Goal: Transaction & Acquisition: Obtain resource

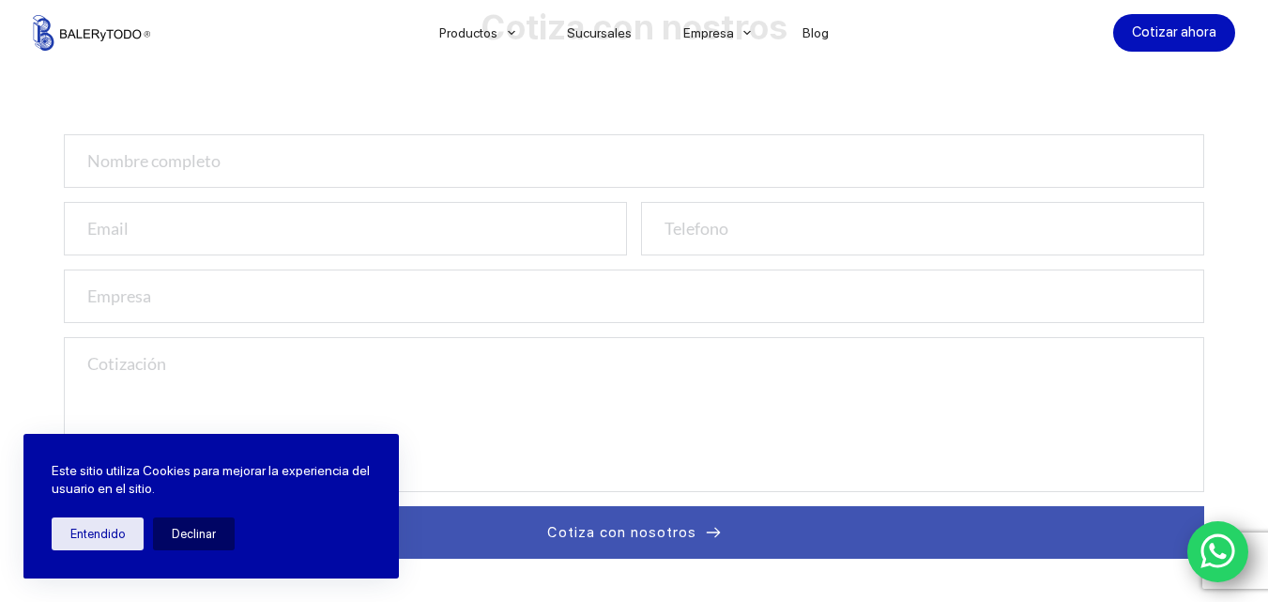
scroll to position [751, 0]
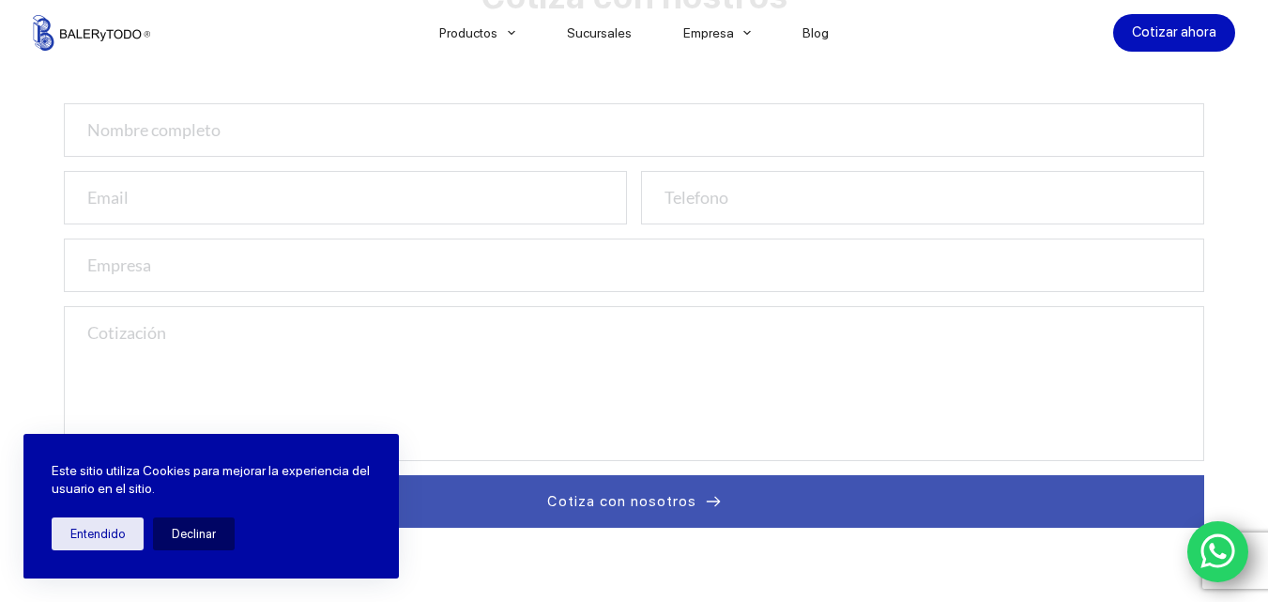
click at [159, 129] on input "text" at bounding box center [635, 130] width 1142 height 54
type input "g"
type input "[PERSON_NAME]"
drag, startPoint x: 94, startPoint y: 196, endPoint x: 120, endPoint y: 186, distance: 28.2
click at [97, 195] on input "email" at bounding box center [345, 198] width 563 height 54
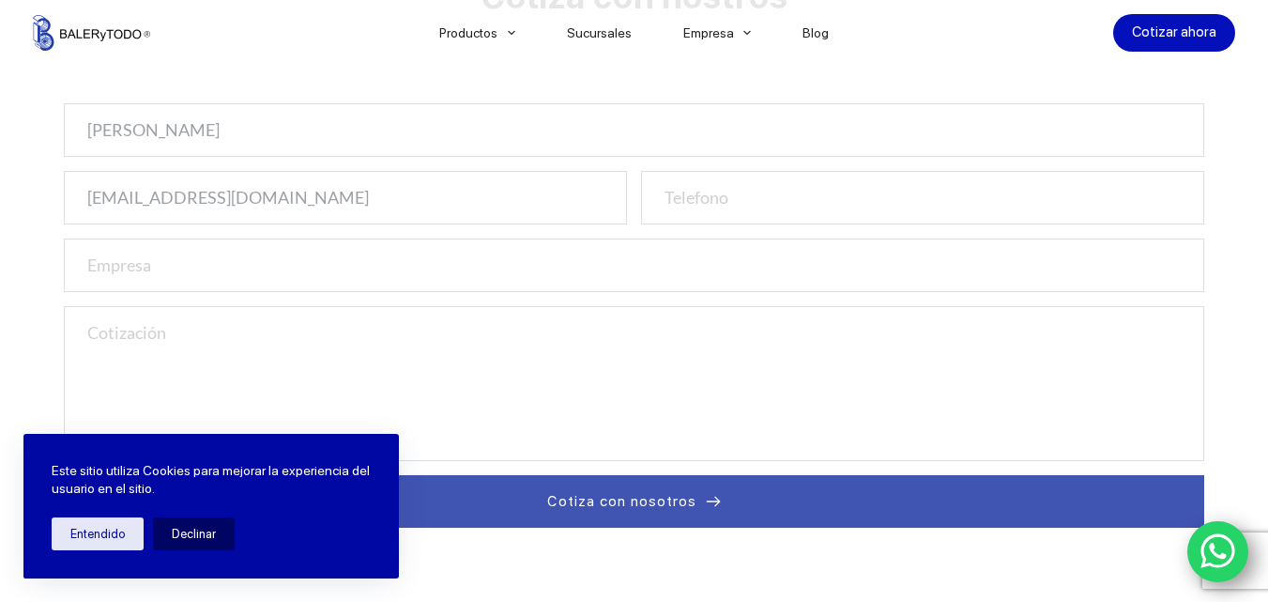
type input "vryxgperez@yahoo.com.mx"
click at [93, 262] on input "text" at bounding box center [635, 265] width 1142 height 54
type input "Neo Concepto en muebles Sa de CV"
drag, startPoint x: 108, startPoint y: 335, endPoint x: 143, endPoint y: 325, distance: 36.2
click at [112, 333] on textarea at bounding box center [635, 383] width 1142 height 155
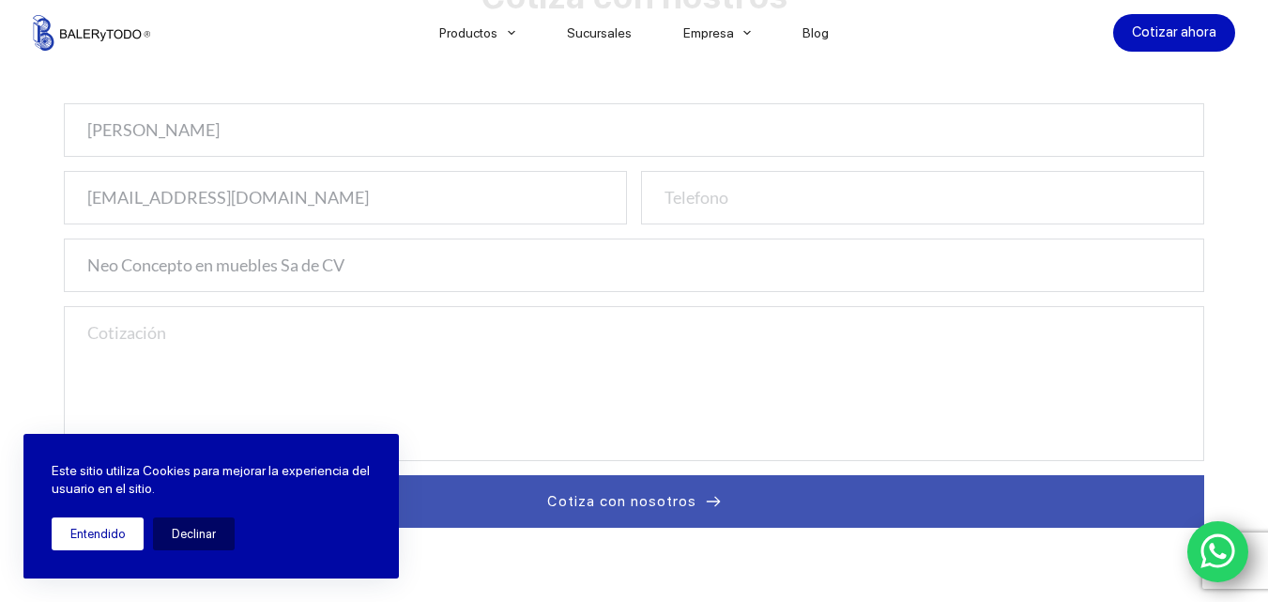
click at [87, 534] on button "Entendido" at bounding box center [98, 533] width 92 height 33
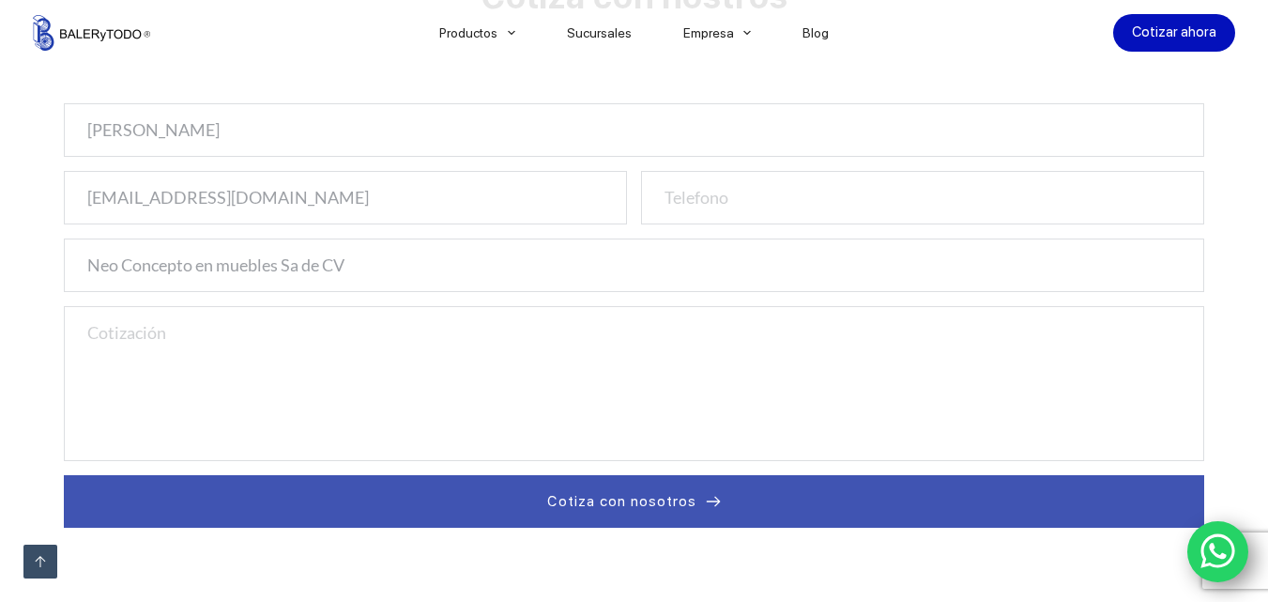
drag, startPoint x: 91, startPoint y: 336, endPoint x: 156, endPoint y: 336, distance: 64.8
click at [92, 336] on textarea at bounding box center [635, 383] width 1142 height 155
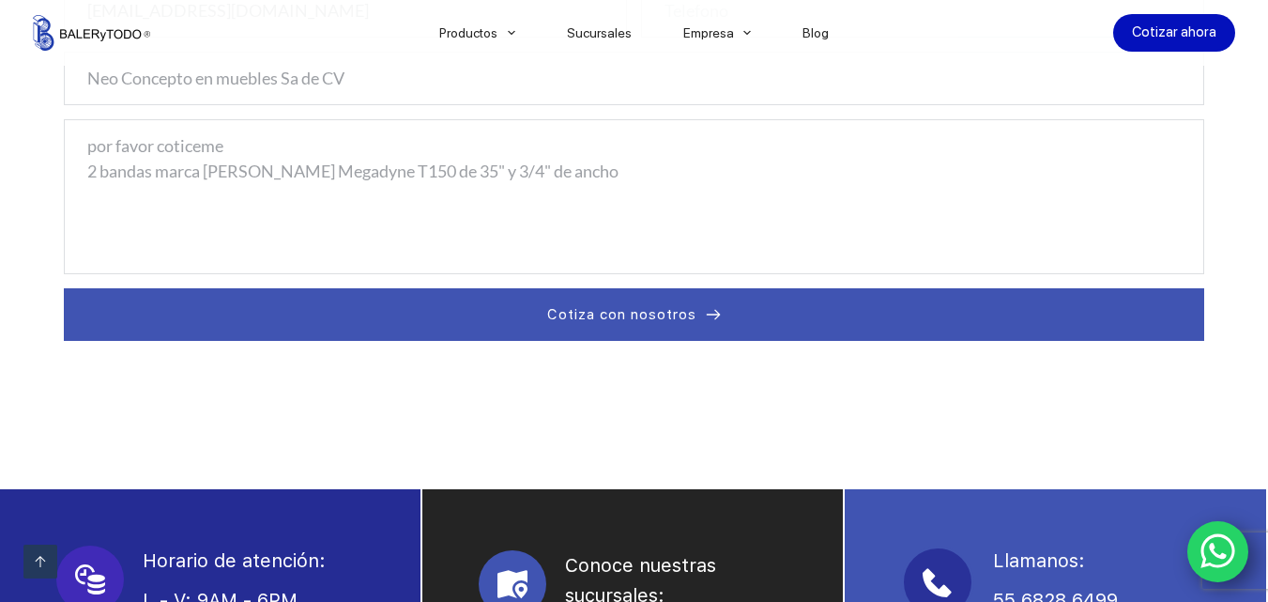
scroll to position [939, 0]
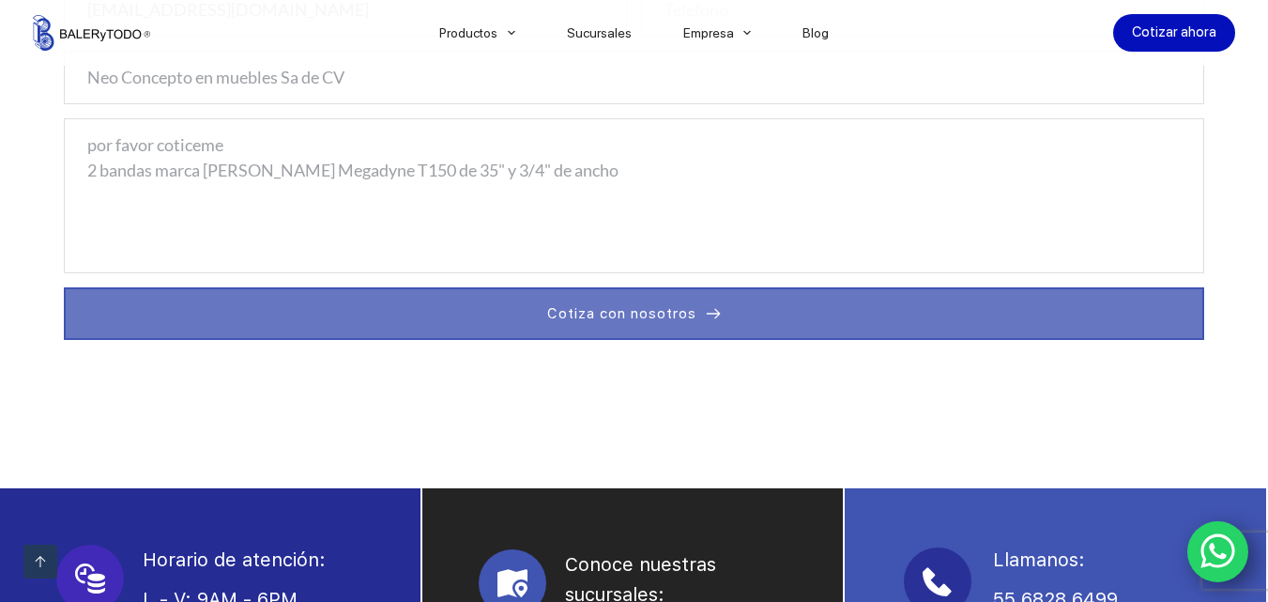
type textarea "por favor coticeme 2 bandas marca Jason Megadyne T150 de 35" y 3/4" de ancho"
click at [614, 314] on span "Cotiza con nosotros" at bounding box center [621, 313] width 149 height 23
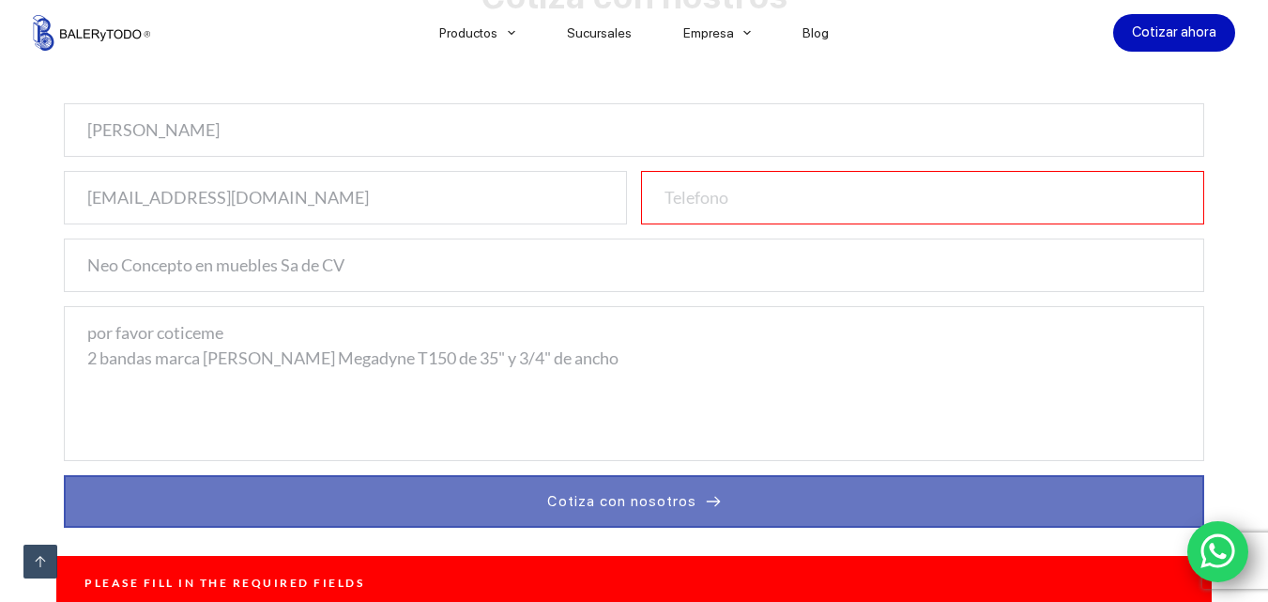
scroll to position [657, 0]
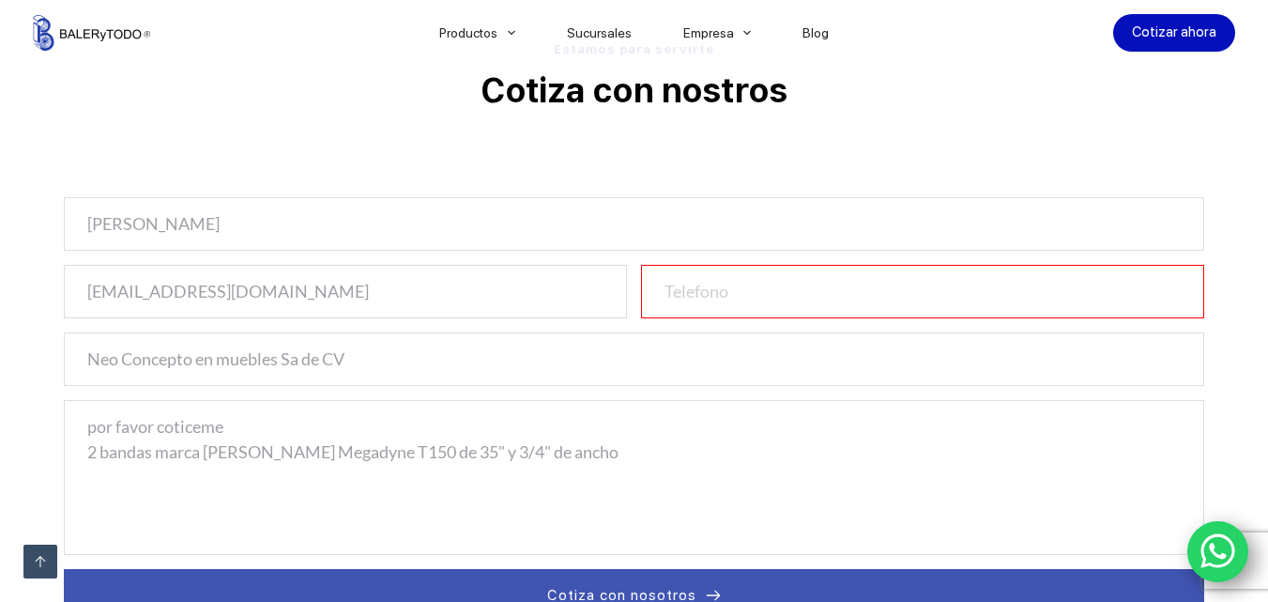
click at [677, 291] on input "number" at bounding box center [922, 292] width 563 height 54
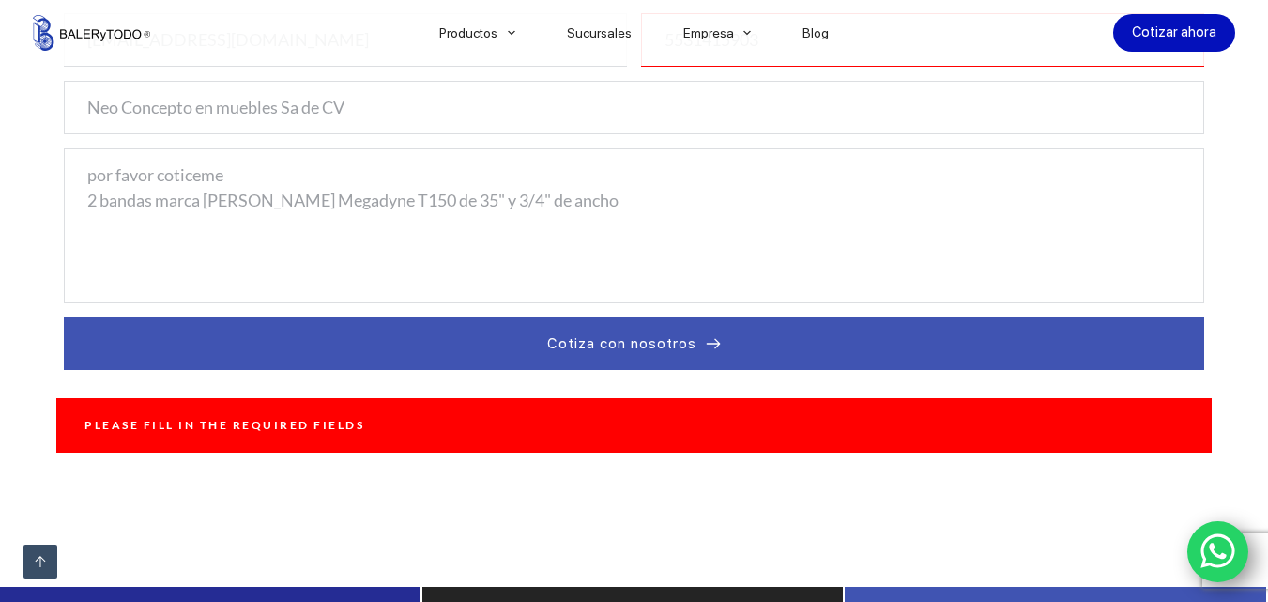
scroll to position [939, 0]
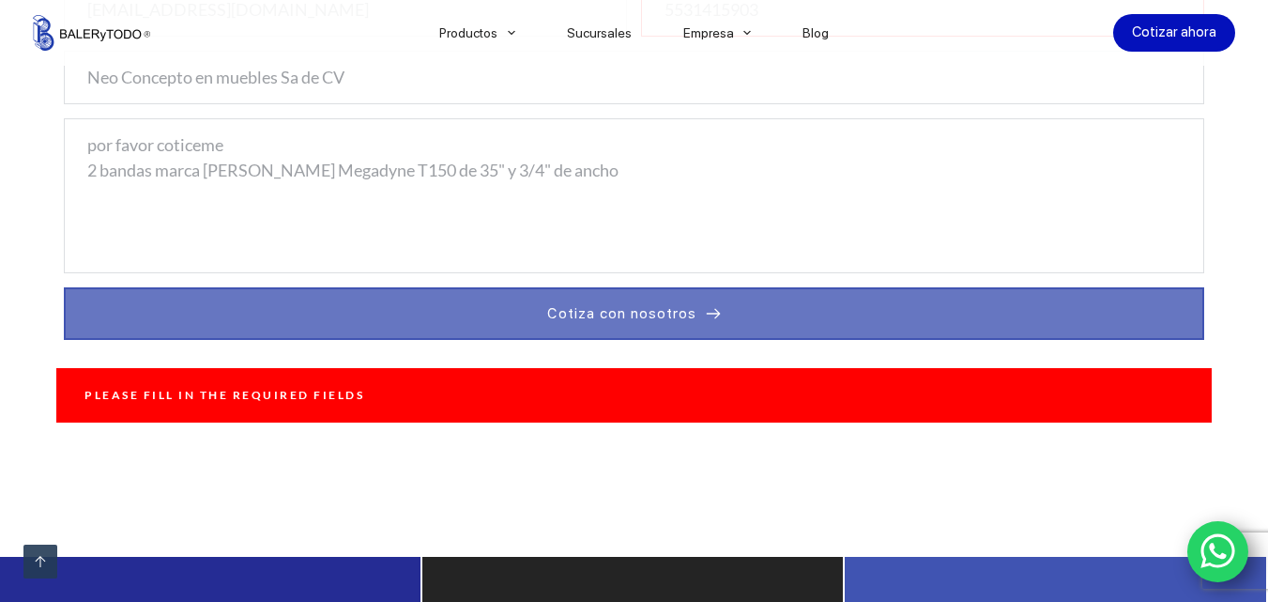
type input "5531415903"
click at [601, 302] on span "Cotiza con nosotros" at bounding box center [621, 313] width 149 height 23
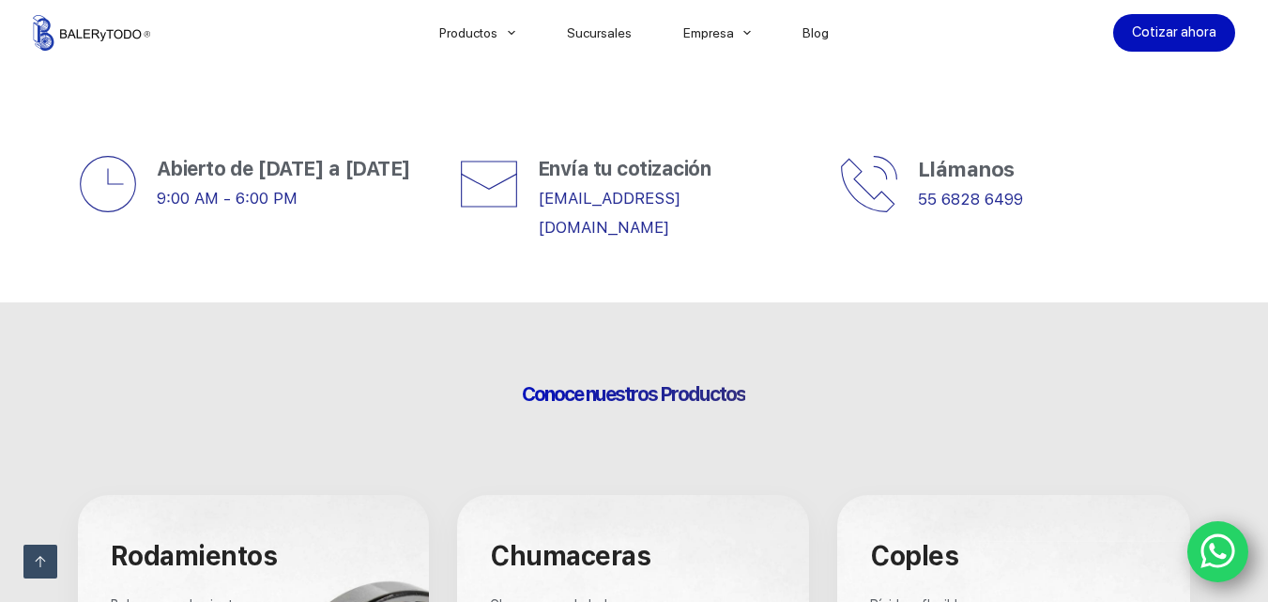
scroll to position [844, 0]
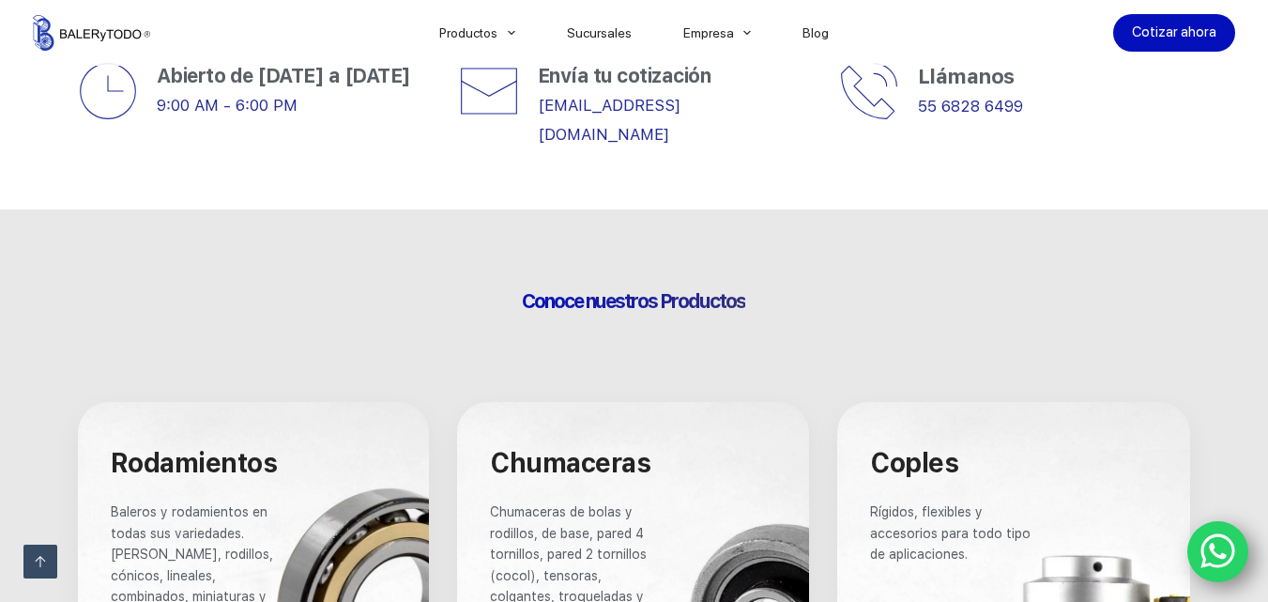
click at [1221, 552] on icon "WhatsApp" at bounding box center [1219, 550] width 36 height 39
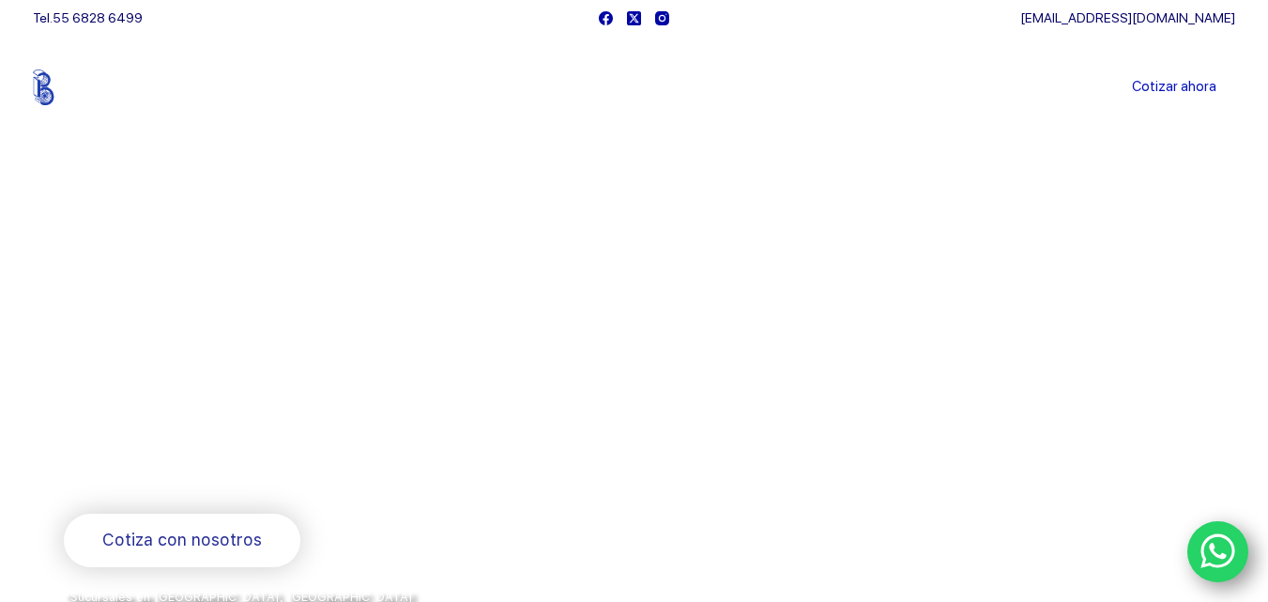
scroll to position [0, 0]
